Goal: Find specific page/section: Find specific page/section

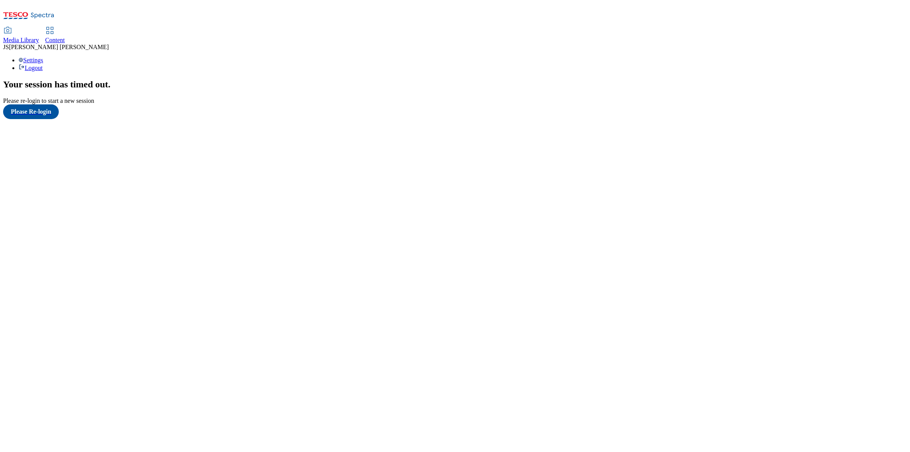
scroll to position [8, 0]
click at [33, 119] on button "Please Re-login" at bounding box center [31, 111] width 56 height 15
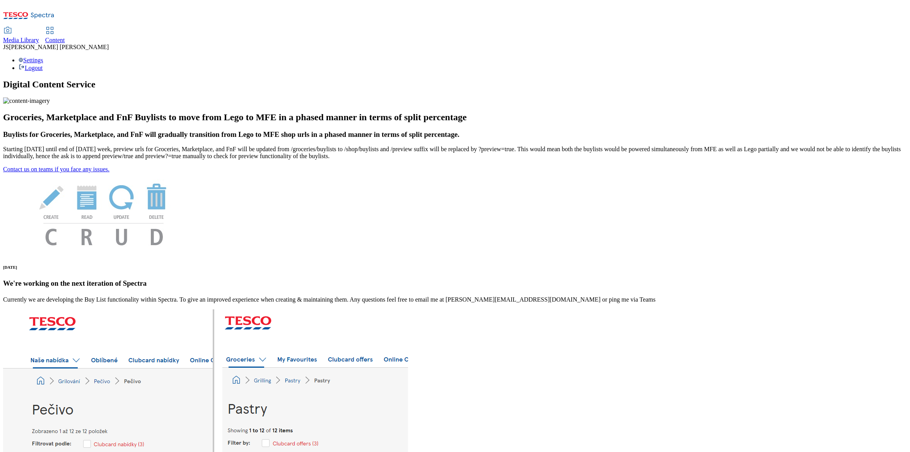
click at [55, 26] on icon at bounding box center [49, 30] width 9 height 9
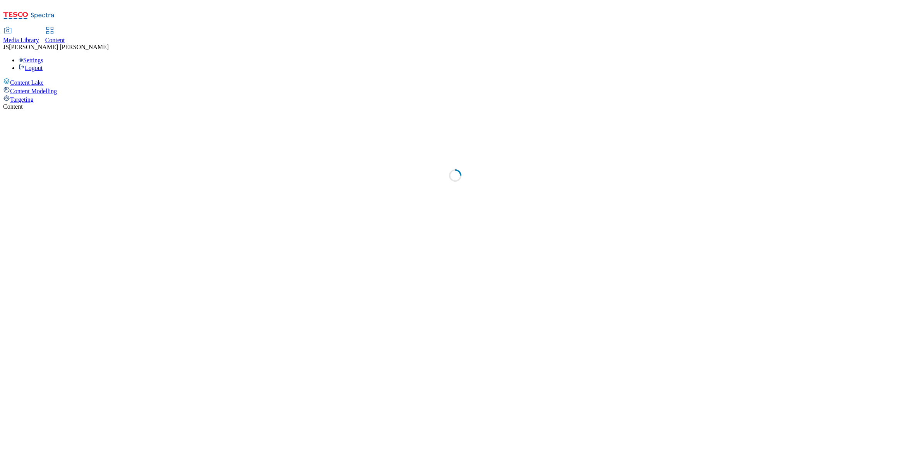
select select "phones-[GEOGRAPHIC_DATA]"
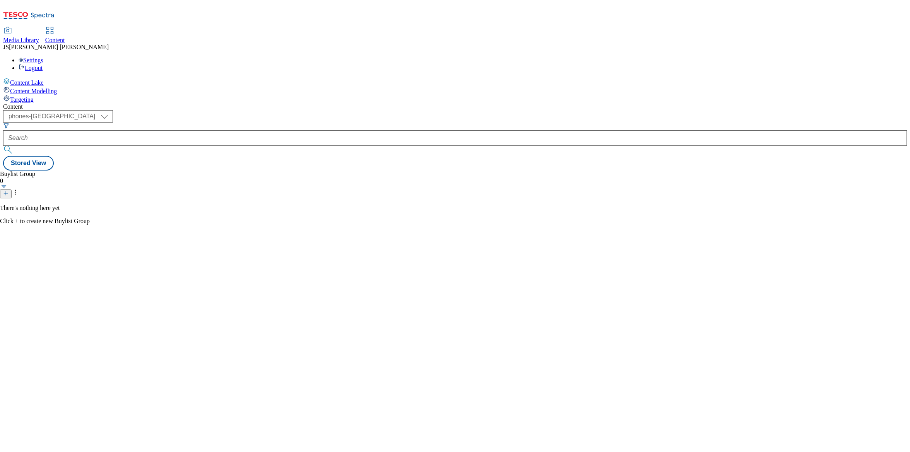
click at [39, 37] on span "Media Library" at bounding box center [21, 40] width 36 height 7
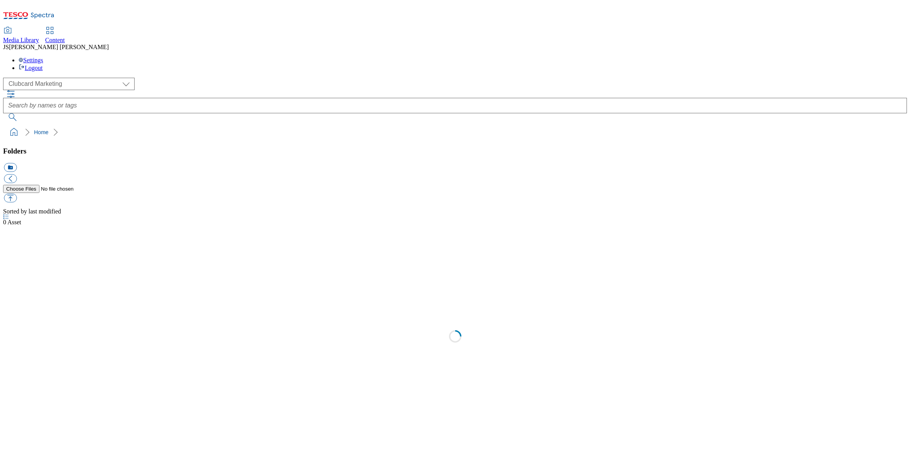
scroll to position [0, 0]
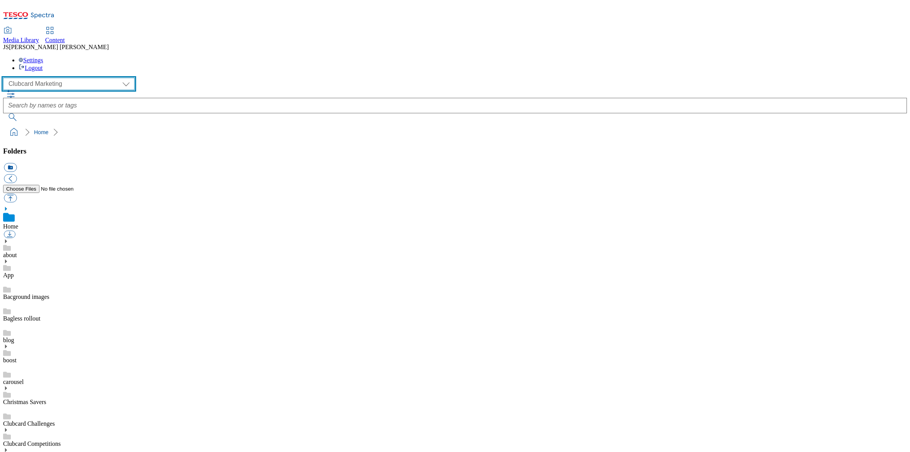
click at [39, 78] on select "Clubcard Marketing Dotcom UK GHS Marketing UK GHS ROI iGHS Marketing CE MCA CZ …" at bounding box center [68, 84] width 131 height 12
click at [5, 78] on select "Clubcard Marketing Dotcom UK GHS Marketing UK GHS ROI iGHS Marketing CE MCA CZ …" at bounding box center [68, 84] width 131 height 12
click at [41, 78] on select "Clubcard Marketing Dotcom UK GHS Marketing UK GHS ROI iGHS Marketing CE MCA CZ …" at bounding box center [68, 84] width 131 height 12
select select "flare-homepage"
click at [5, 78] on select "Clubcard Marketing Dotcom UK GHS Marketing UK GHS ROI iGHS Marketing CE MCA CZ …" at bounding box center [68, 84] width 131 height 12
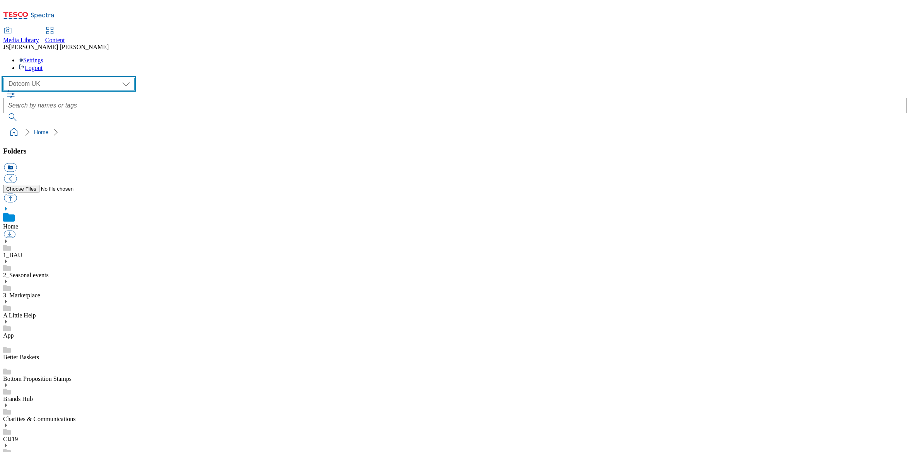
scroll to position [284, 0]
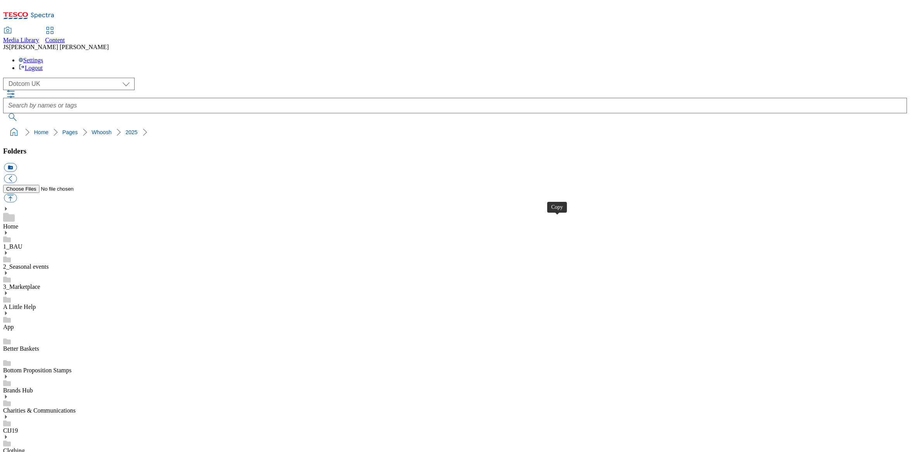
drag, startPoint x: 558, startPoint y: 221, endPoint x: 550, endPoint y: 217, distance: 8.5
